Goal: Find specific page/section: Find specific page/section

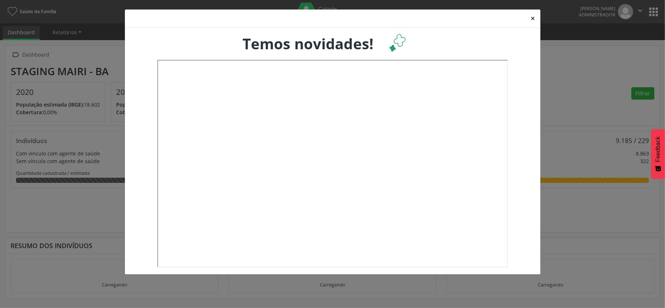
click at [531, 16] on button "×" at bounding box center [533, 18] width 15 height 18
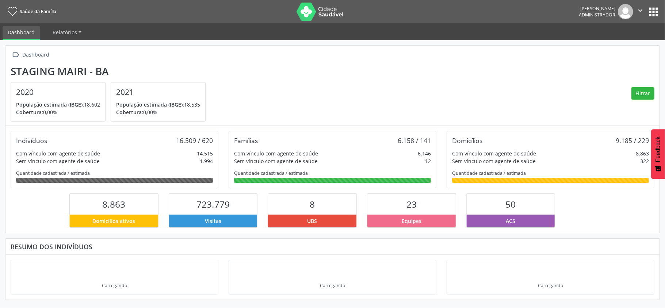
click at [653, 12] on button "apps" at bounding box center [653, 11] width 13 height 13
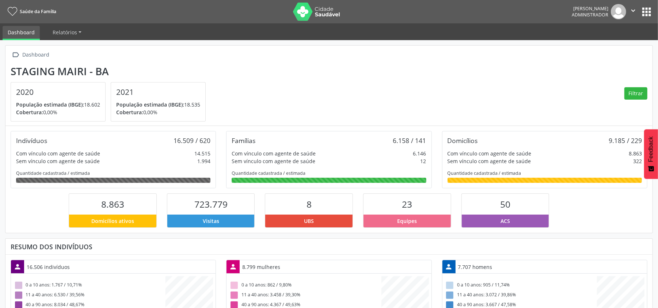
click at [648, 9] on button "apps" at bounding box center [646, 11] width 13 height 13
click at [646, 14] on button "apps" at bounding box center [646, 11] width 13 height 13
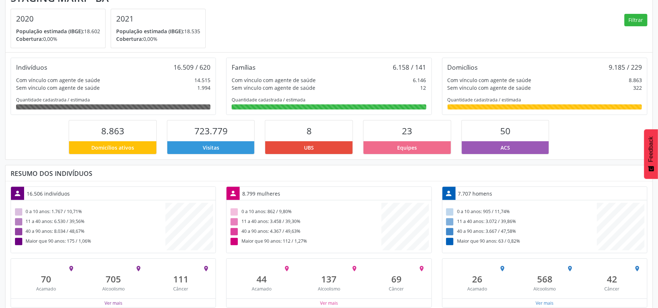
scroll to position [86, 0]
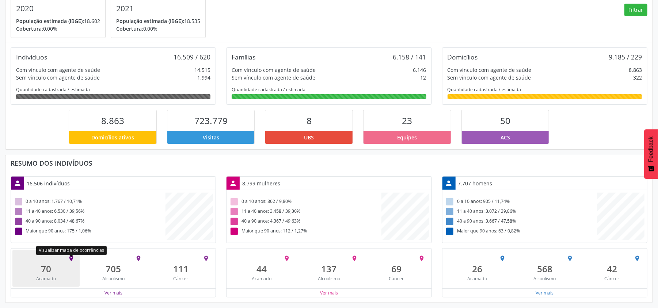
click at [72, 258] on icon "place" at bounding box center [71, 258] width 7 height 7
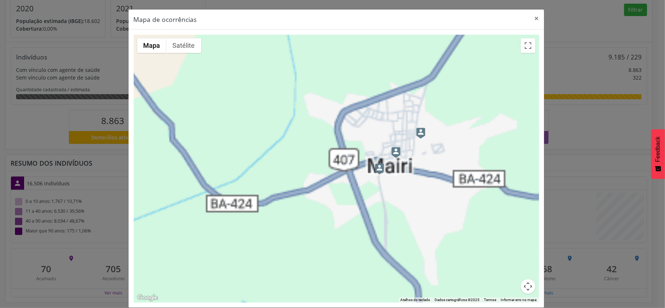
drag, startPoint x: 505, startPoint y: 189, endPoint x: 343, endPoint y: 214, distance: 164.0
click at [343, 214] on div at bounding box center [336, 169] width 405 height 268
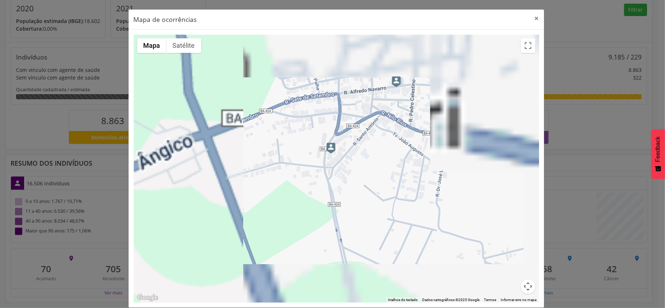
drag, startPoint x: 407, startPoint y: 153, endPoint x: 393, endPoint y: 184, distance: 34.2
click at [393, 184] on div at bounding box center [336, 169] width 405 height 268
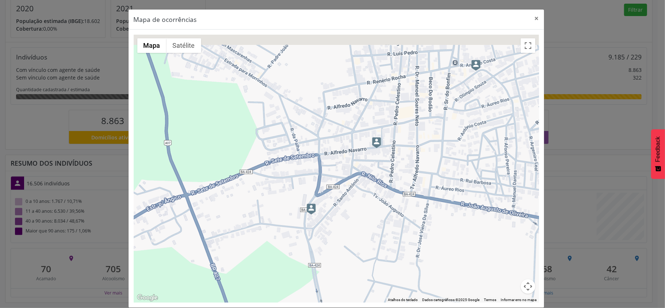
drag, startPoint x: 411, startPoint y: 149, endPoint x: 394, endPoint y: 205, distance: 58.5
click at [394, 205] on div at bounding box center [336, 169] width 405 height 268
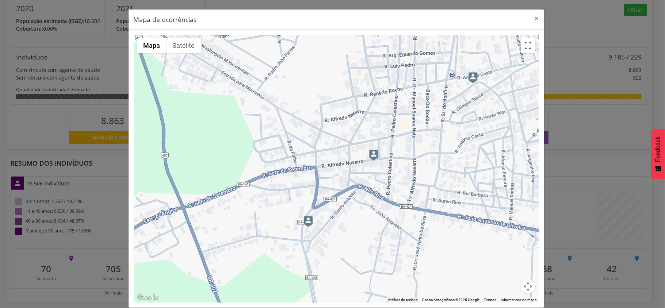
click at [307, 225] on img at bounding box center [308, 221] width 9 height 11
drag, startPoint x: 189, startPoint y: 42, endPoint x: 204, endPoint y: 60, distance: 23.7
click at [189, 42] on button "Satélite" at bounding box center [184, 45] width 35 height 15
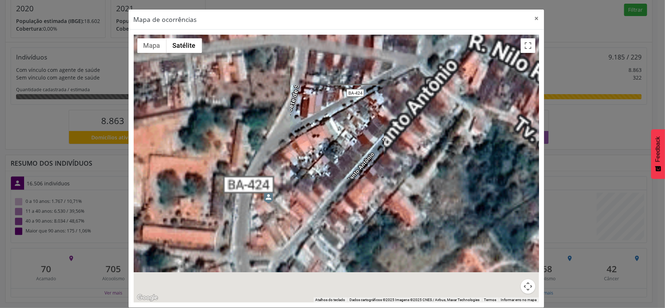
drag, startPoint x: 300, startPoint y: 243, endPoint x: 309, endPoint y: 173, distance: 71.1
click at [309, 173] on div at bounding box center [336, 169] width 405 height 268
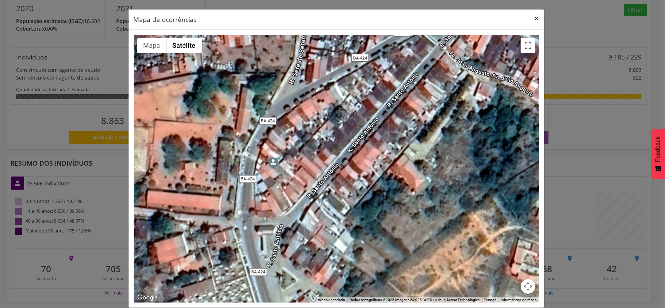
click at [534, 16] on button "×" at bounding box center [537, 18] width 15 height 18
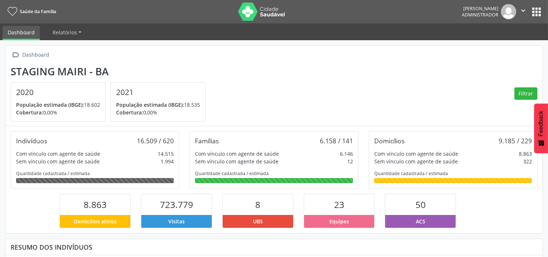
scroll to position [121, 179]
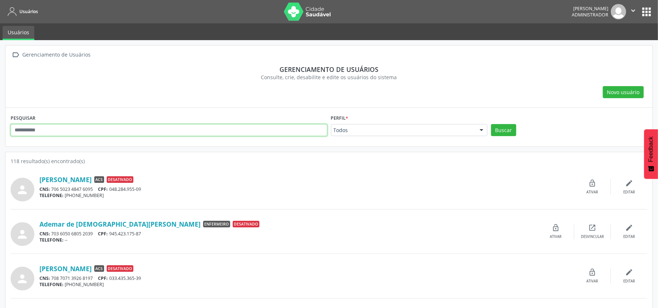
click at [103, 133] on input "text" at bounding box center [169, 130] width 317 height 12
click at [85, 182] on link "Adelson Cerqueira dos Santos" at bounding box center [65, 180] width 52 height 8
